Goal: Task Accomplishment & Management: Manage account settings

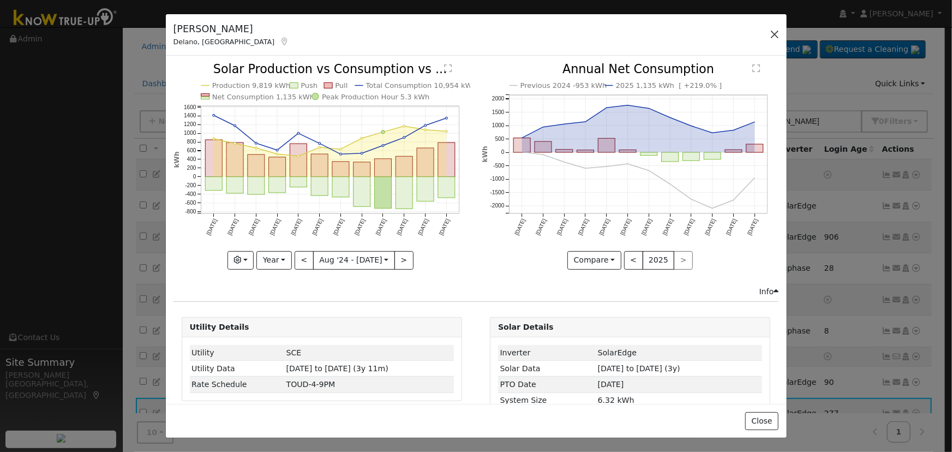
click at [777, 26] on div "[PERSON_NAME], [GEOGRAPHIC_DATA] Default Account Default Account [STREET_ADDRES…" at bounding box center [476, 35] width 621 height 42
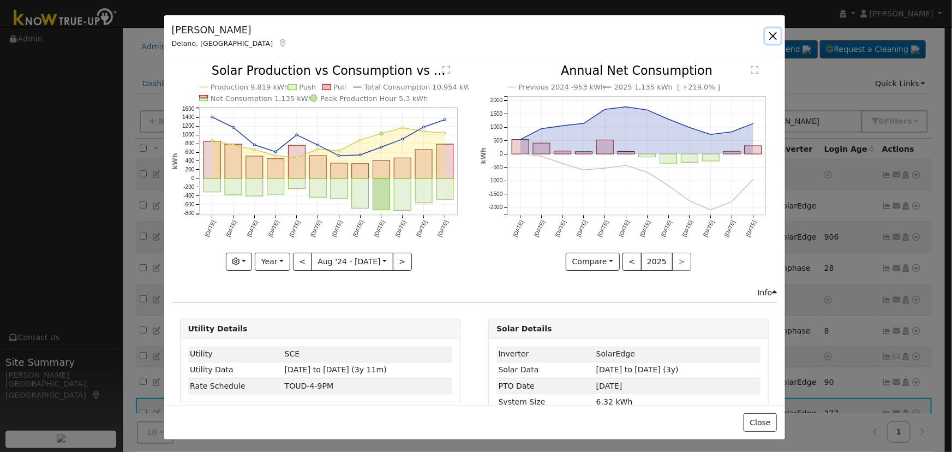
click at [770, 32] on button "button" at bounding box center [773, 35] width 15 height 15
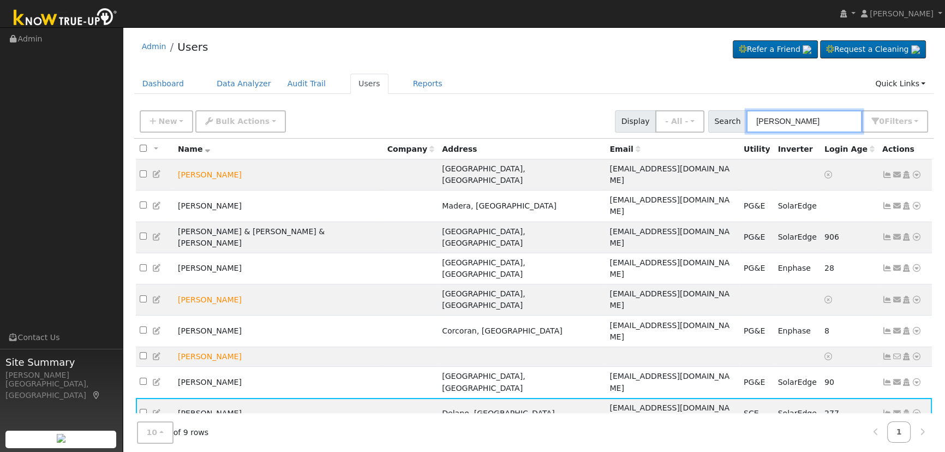
click at [791, 118] on input "[PERSON_NAME]" at bounding box center [805, 121] width 116 height 22
drag, startPoint x: 763, startPoint y: 109, endPoint x: 726, endPoint y: 99, distance: 38.3
click at [726, 99] on div "Admin Users Refer a Friend Request a Cleaning" at bounding box center [534, 255] width 812 height 445
paste input "[PERSON_NAME]"
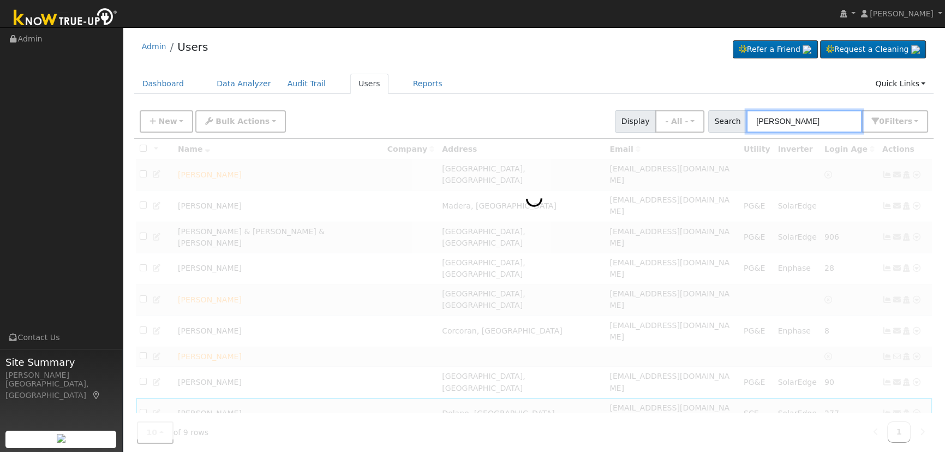
click at [759, 112] on input "[PERSON_NAME]" at bounding box center [805, 121] width 116 height 22
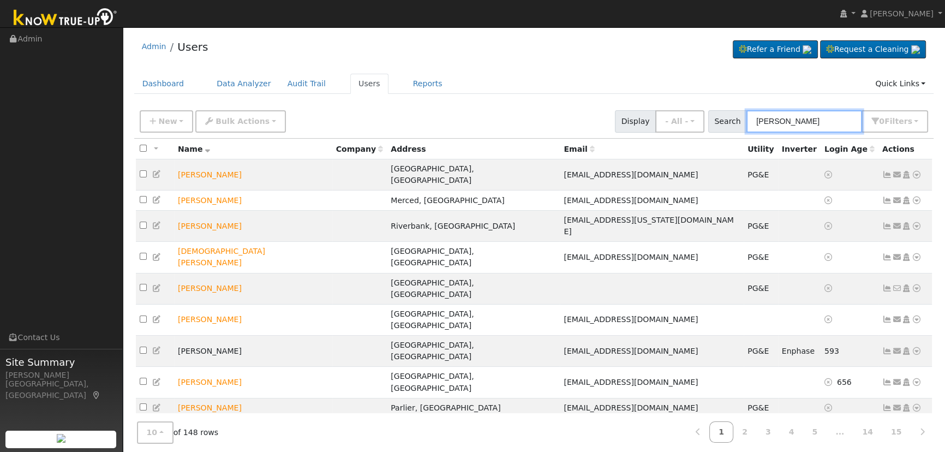
click at [760, 117] on input "[PERSON_NAME]" at bounding box center [805, 121] width 116 height 22
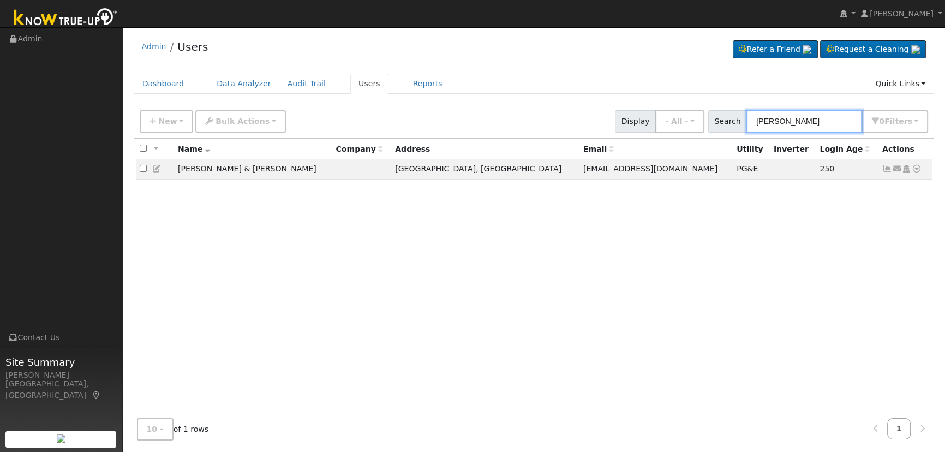
type input "[PERSON_NAME]"
click at [888, 169] on icon at bounding box center [888, 169] width 10 height 8
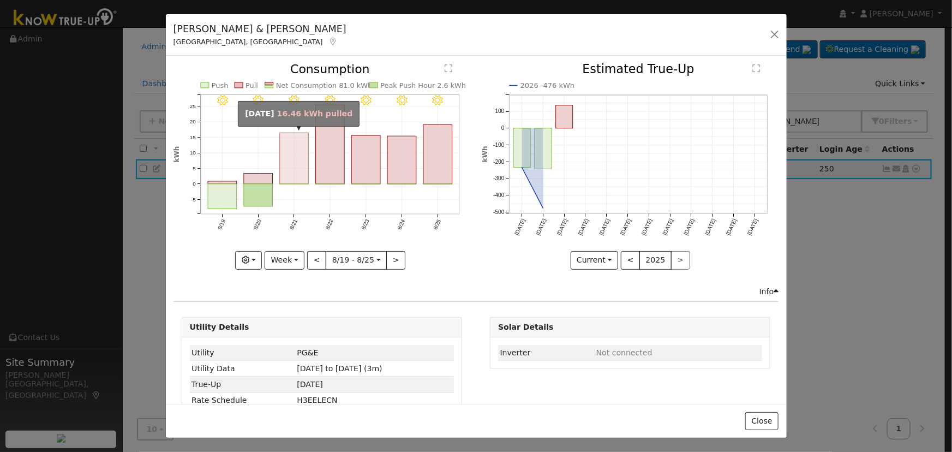
click at [300, 151] on rect "onclick=""" at bounding box center [294, 158] width 29 height 51
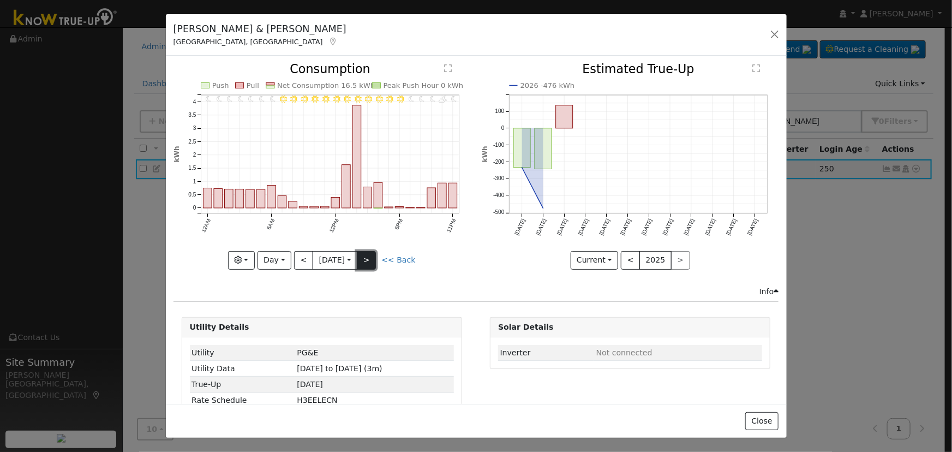
click at [366, 253] on button ">" at bounding box center [366, 260] width 19 height 19
type input "[DATE]"
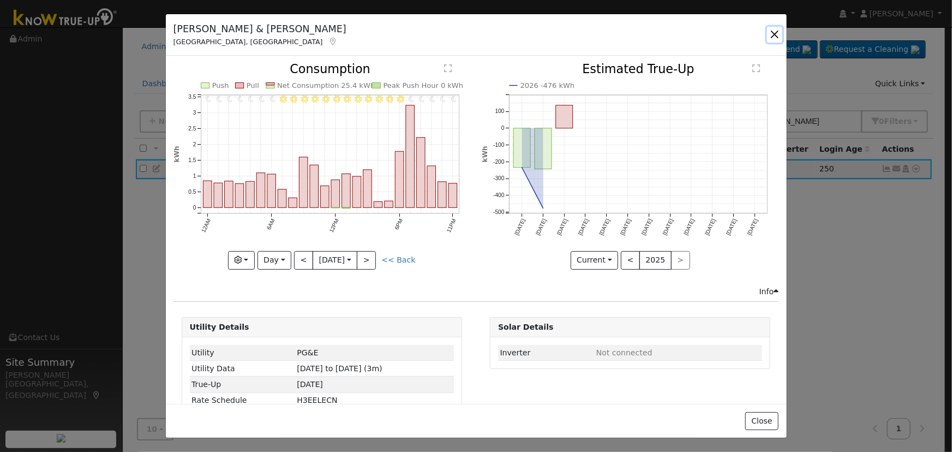
click at [770, 31] on button "button" at bounding box center [774, 34] width 15 height 15
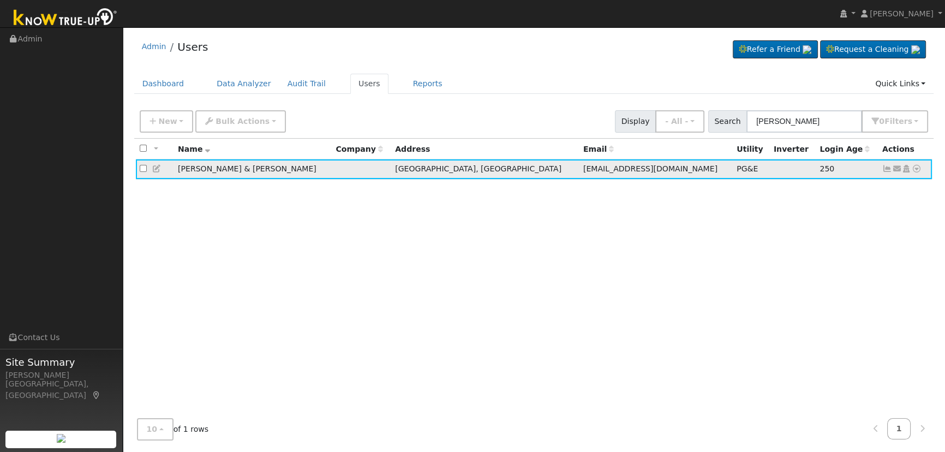
click at [883, 170] on icon at bounding box center [888, 169] width 10 height 8
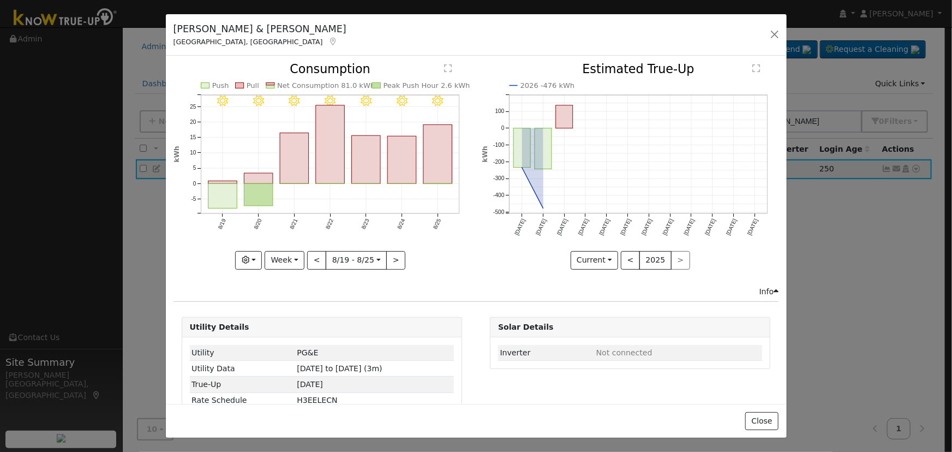
click at [416, 164] on icon "8/25 - Clear 8/24 - Clear 8/23 - Clear 8/22 - Clear 8/21 - Clear 8/20 - Clear 8…" at bounding box center [322, 162] width 297 height 199
click at [427, 161] on rect "onclick=""" at bounding box center [438, 154] width 29 height 59
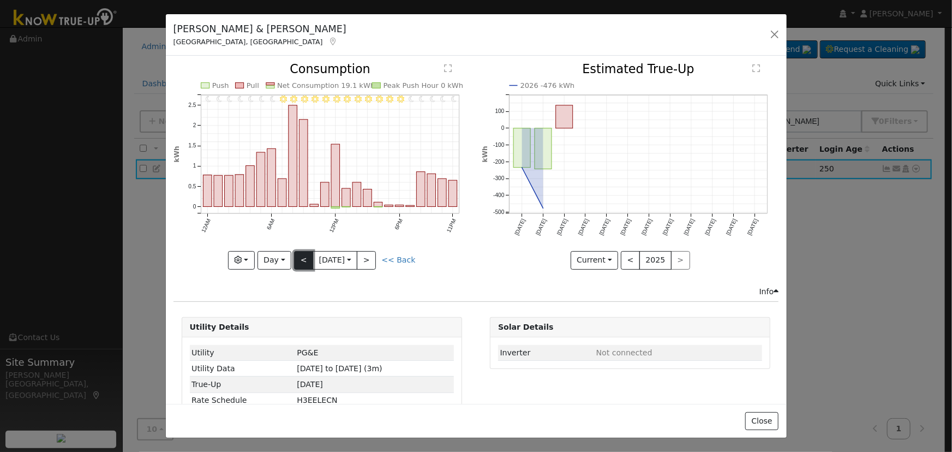
click at [300, 254] on button "<" at bounding box center [303, 260] width 19 height 19
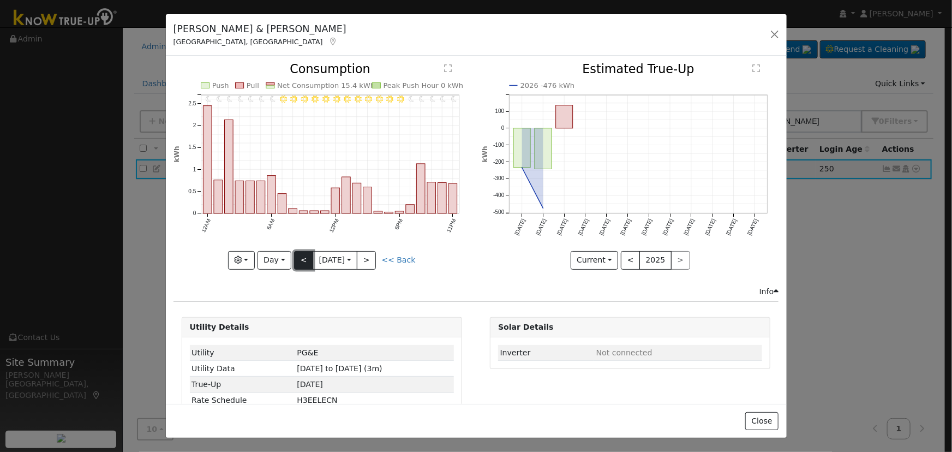
click at [300, 254] on button "<" at bounding box center [303, 260] width 19 height 19
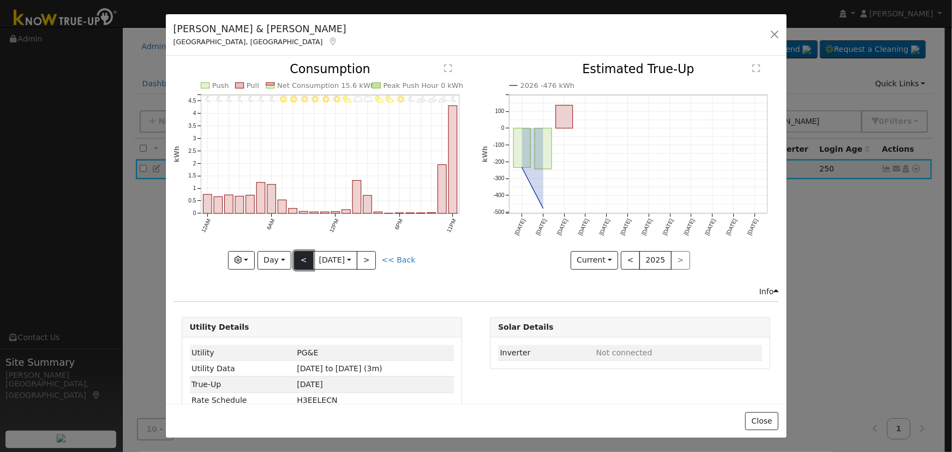
click at [300, 254] on button "<" at bounding box center [303, 260] width 19 height 19
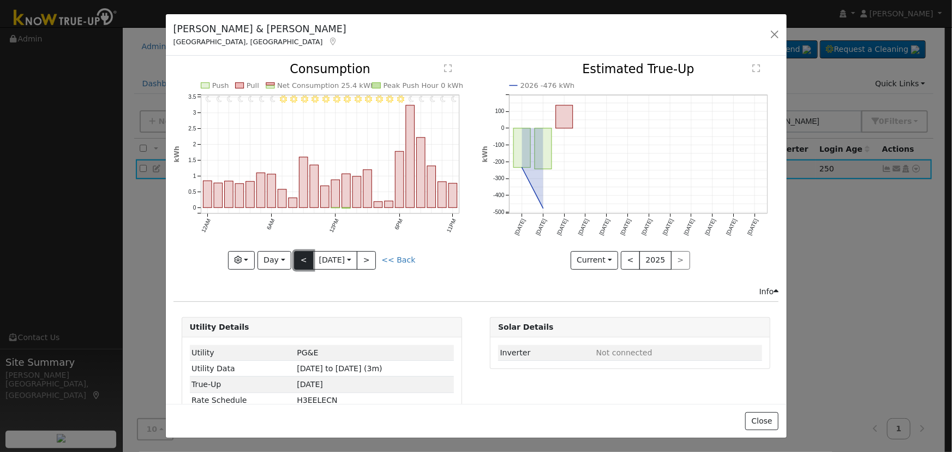
click at [300, 254] on button "<" at bounding box center [303, 260] width 19 height 19
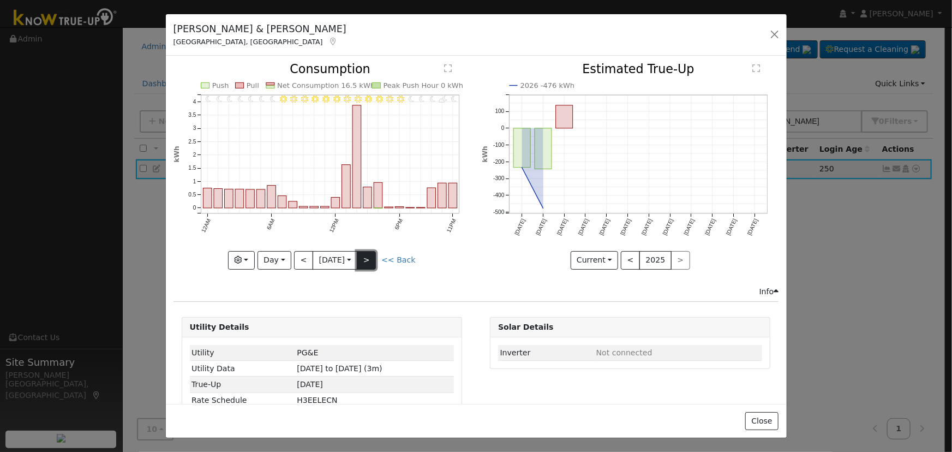
click at [366, 259] on button ">" at bounding box center [366, 260] width 19 height 19
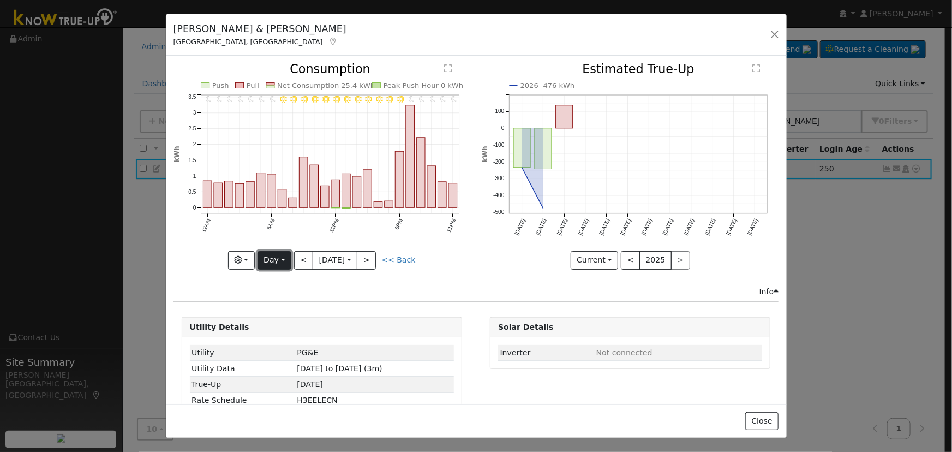
click at [272, 253] on button "Day" at bounding box center [275, 260] width 34 height 19
click at [333, 233] on icon "11PM - Clear 10PM - Clear 9PM - Clear 8PM - Clear 7PM - Clear 6PM - Clear 5PM -…" at bounding box center [322, 162] width 297 height 199
click at [362, 251] on button ">" at bounding box center [366, 260] width 19 height 19
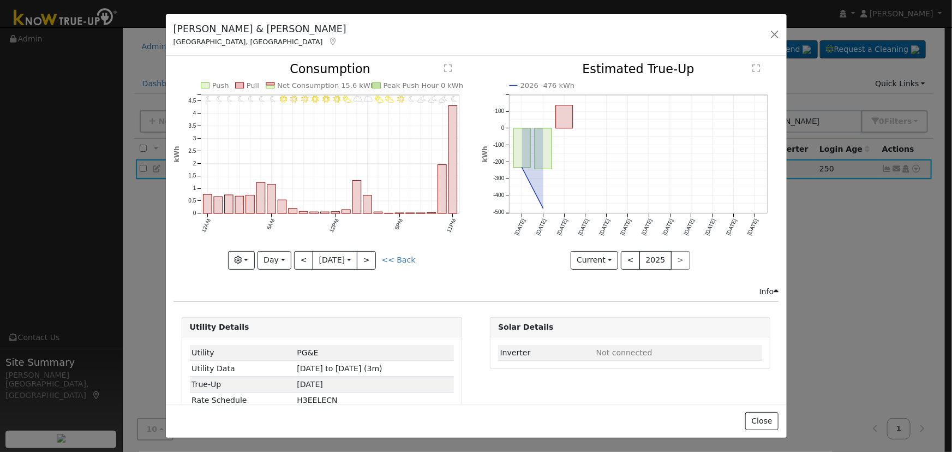
click at [362, 250] on div at bounding box center [322, 166] width 297 height 206
click at [361, 251] on button ">" at bounding box center [366, 260] width 19 height 19
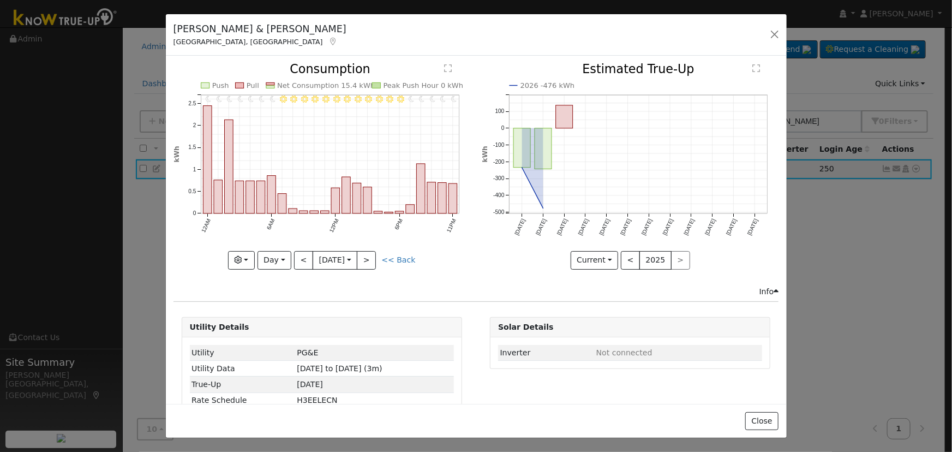
click at [361, 250] on div "11PM - Clear 10PM - Clear 9PM - Clear 8PM - Clear 7PM - Clear 6PM - Clear 5PM -…" at bounding box center [322, 166] width 297 height 206
click at [361, 251] on button ">" at bounding box center [366, 260] width 19 height 19
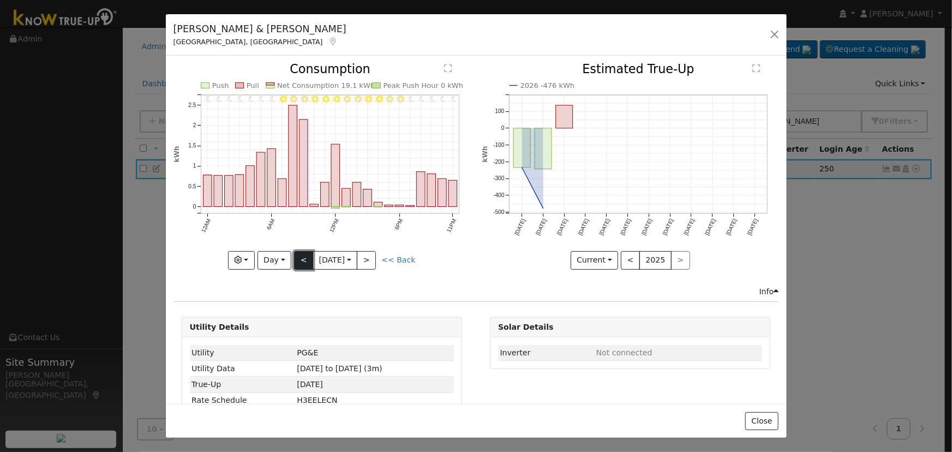
click at [305, 261] on button "<" at bounding box center [303, 260] width 19 height 19
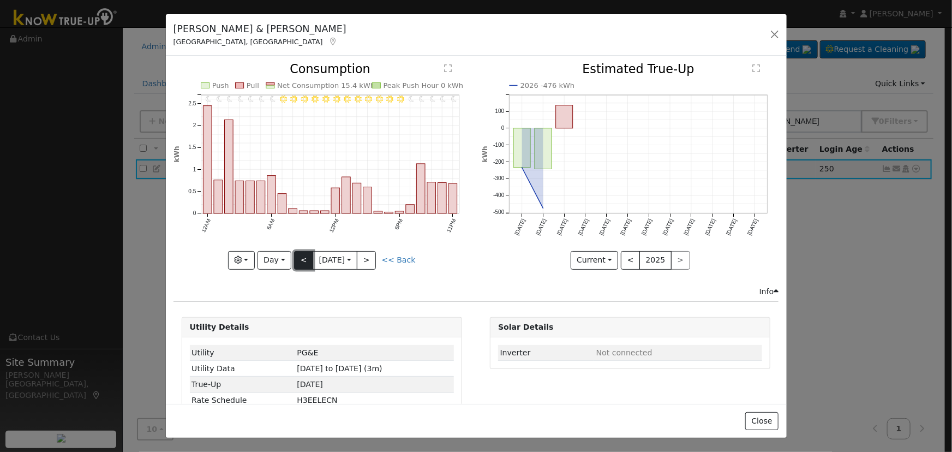
click at [305, 256] on button "<" at bounding box center [303, 260] width 19 height 19
type input "[DATE]"
